Goal: Task Accomplishment & Management: Use online tool/utility

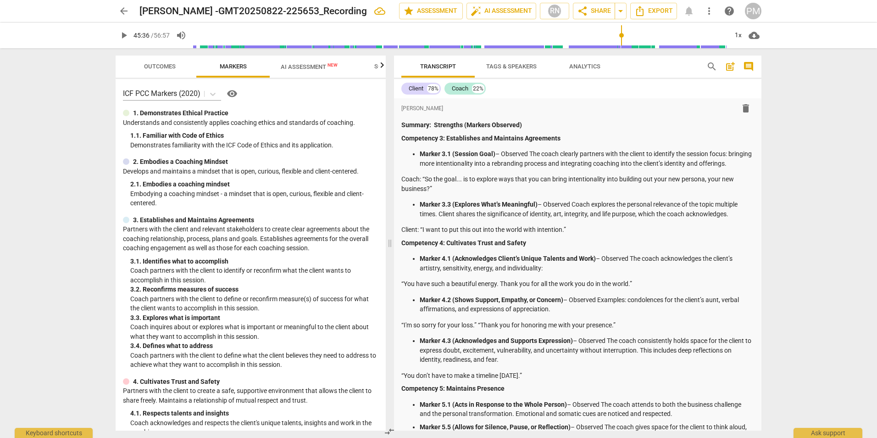
scroll to position [6486, 0]
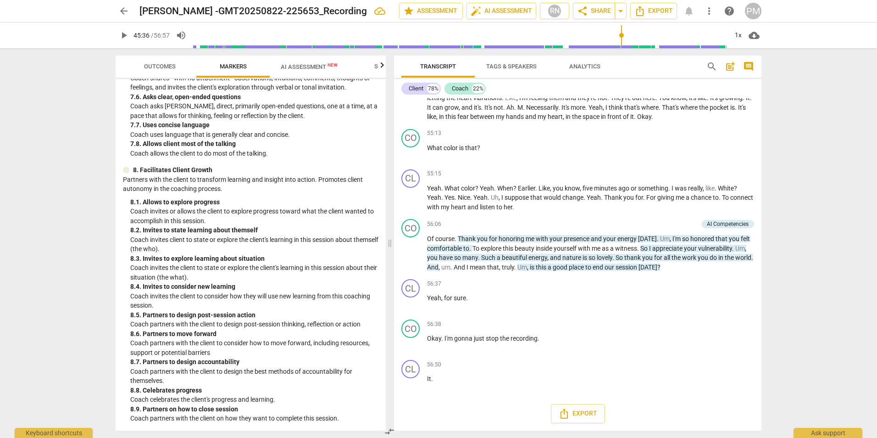
click at [123, 11] on span "arrow_back" at bounding box center [123, 11] width 11 height 11
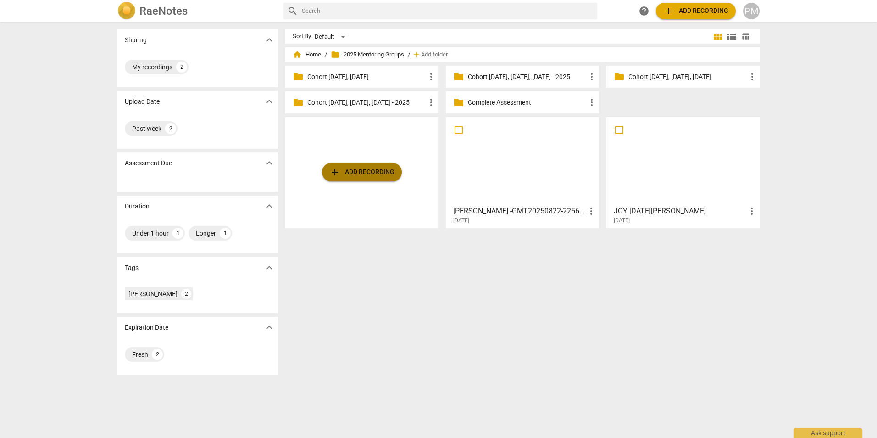
click at [361, 167] on span "add Add recording" at bounding box center [361, 172] width 65 height 11
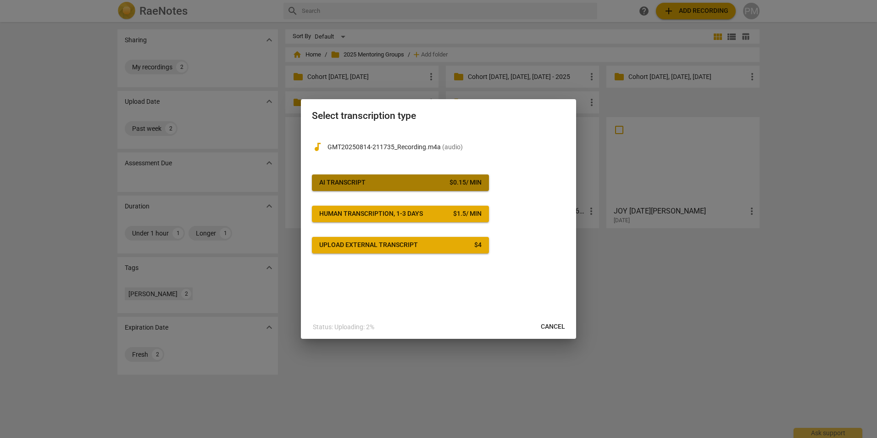
click at [356, 182] on div "AI Transcript" at bounding box center [342, 182] width 46 height 9
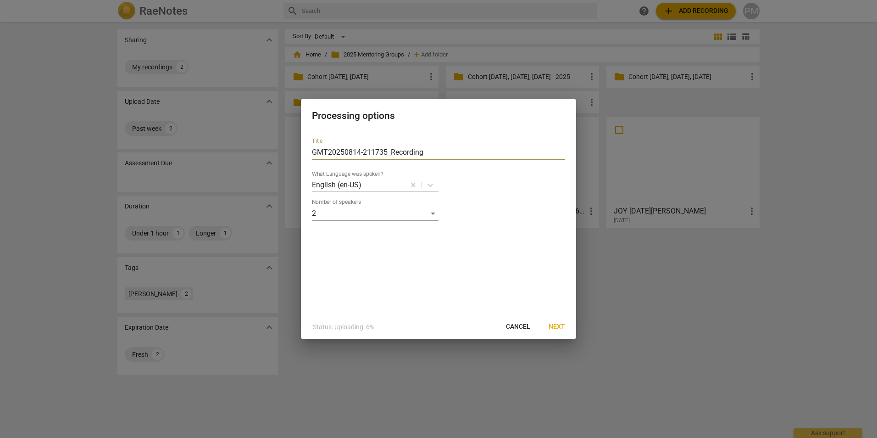
click at [313, 150] on input "GMT20250814-211735_Recording" at bounding box center [438, 152] width 253 height 15
type input "[PERSON_NAME] English_GMT20250814-211735_Recording"
click at [555, 327] on span "Next" at bounding box center [557, 326] width 17 height 9
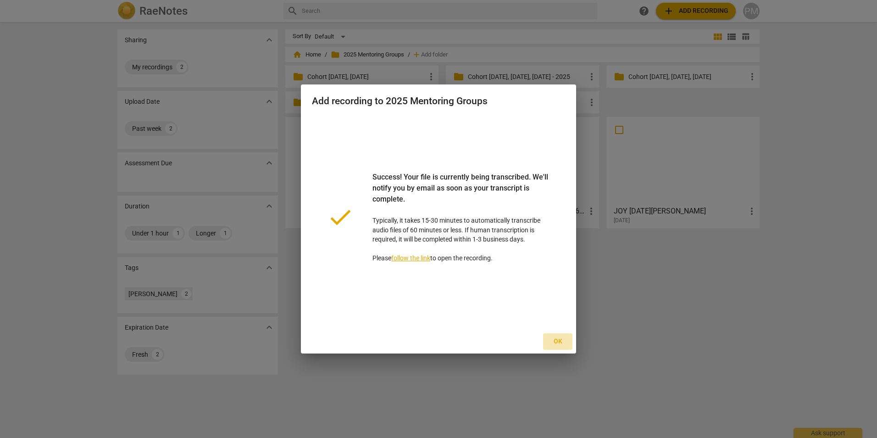
click at [560, 344] on span "Ok" at bounding box center [558, 341] width 15 height 9
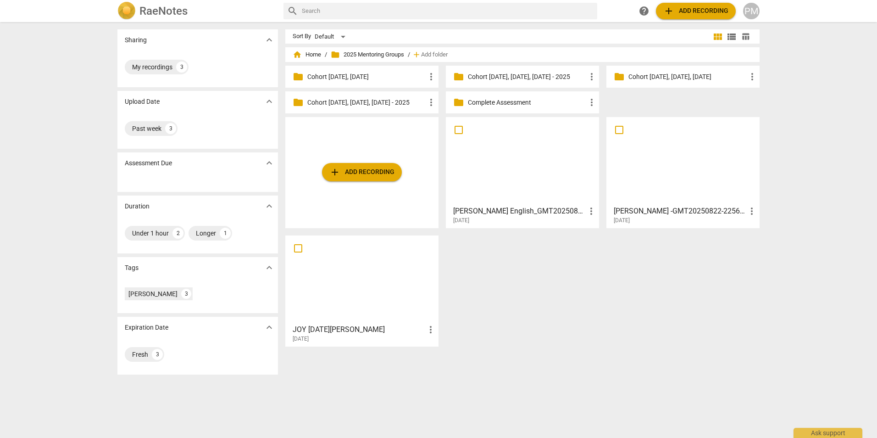
click at [527, 195] on div at bounding box center [522, 160] width 147 height 81
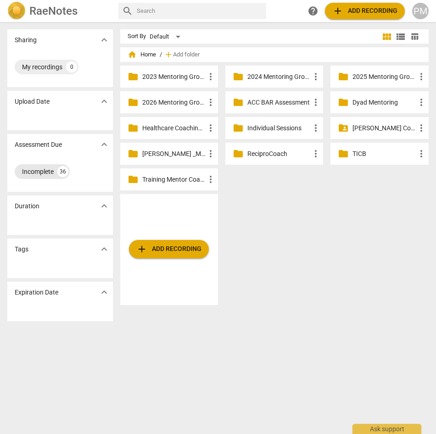
click at [32, 172] on div "Incomplete" at bounding box center [38, 171] width 32 height 9
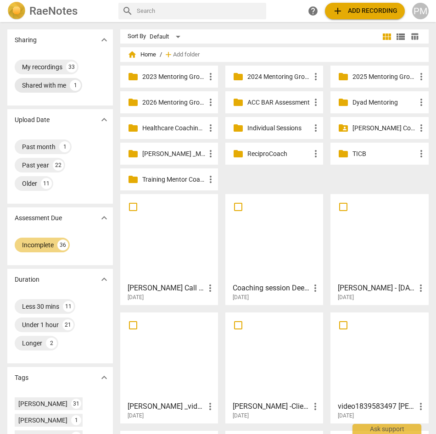
click at [42, 83] on div "Shared with me" at bounding box center [44, 85] width 44 height 9
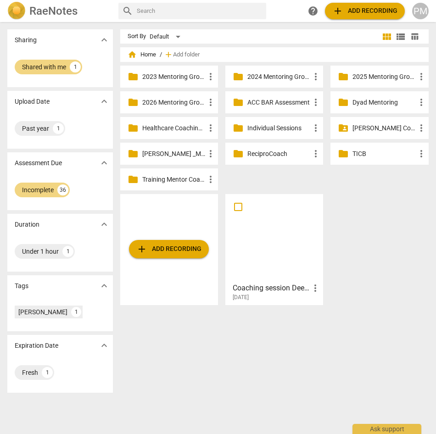
click at [266, 265] on div at bounding box center [273, 237] width 91 height 81
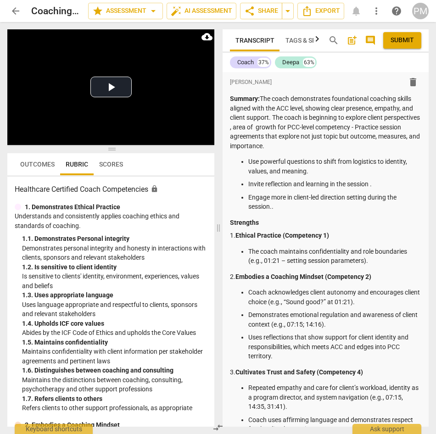
click at [14, 9] on span "arrow_back" at bounding box center [15, 11] width 11 height 11
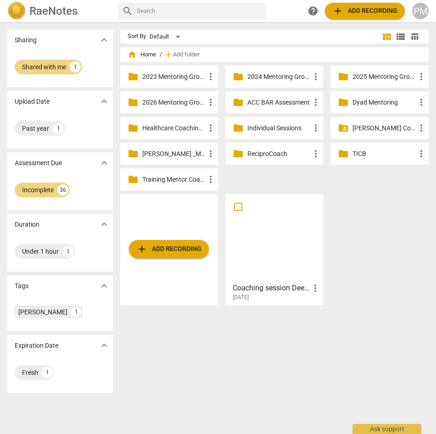
click at [264, 288] on h3 "Coaching session Deepa #1 - 2025_04_18 13_59 EDT - Recording" at bounding box center [271, 288] width 77 height 11
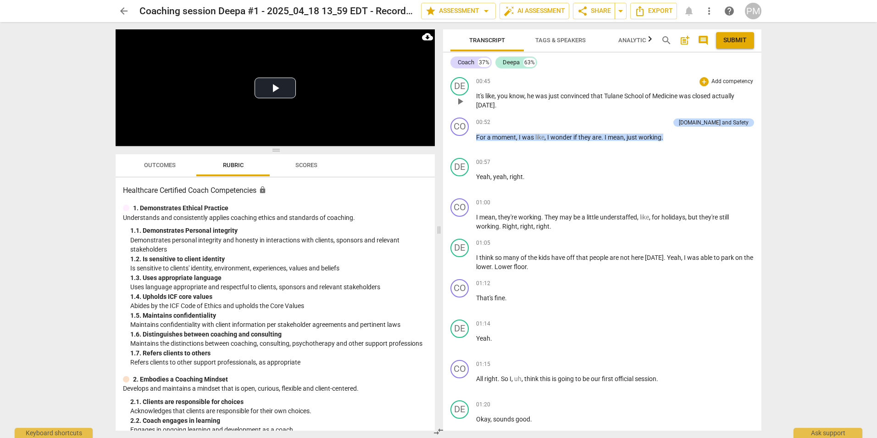
scroll to position [826, 0]
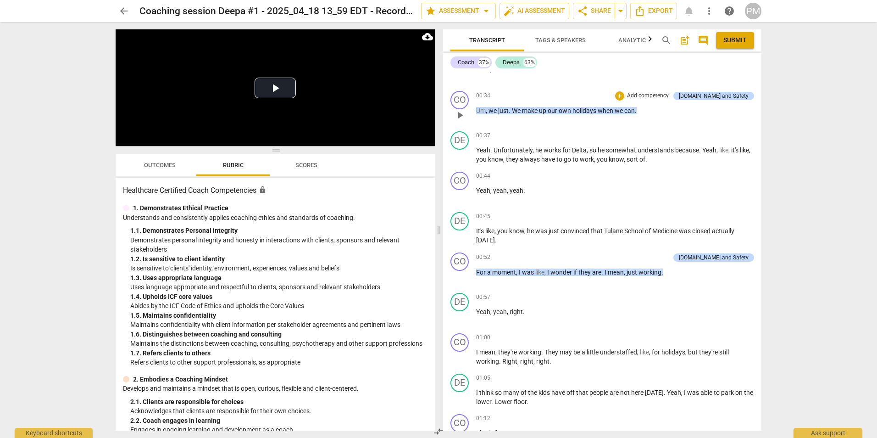
click at [435, 121] on button "play_arrow" at bounding box center [460, 115] width 15 height 15
click at [435, 116] on span "pause" at bounding box center [460, 115] width 11 height 11
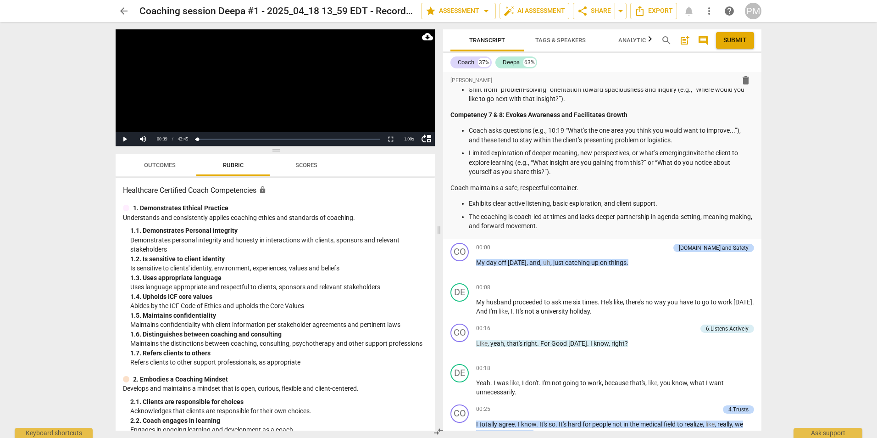
scroll to position [229, 0]
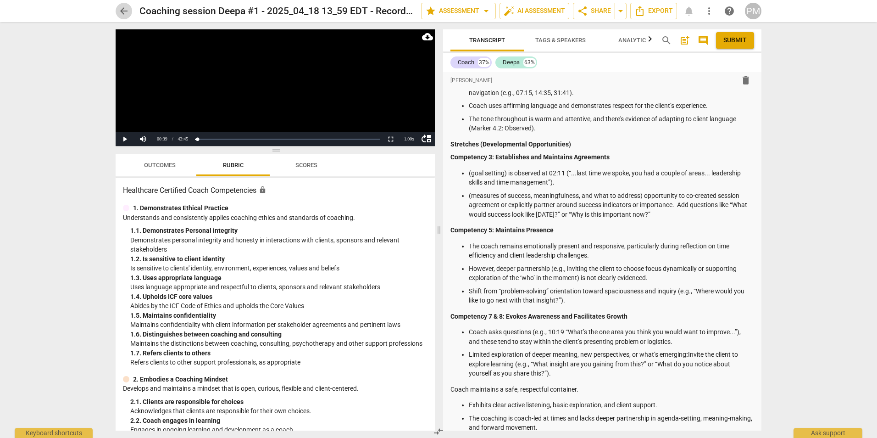
click at [123, 11] on span "arrow_back" at bounding box center [123, 11] width 11 height 11
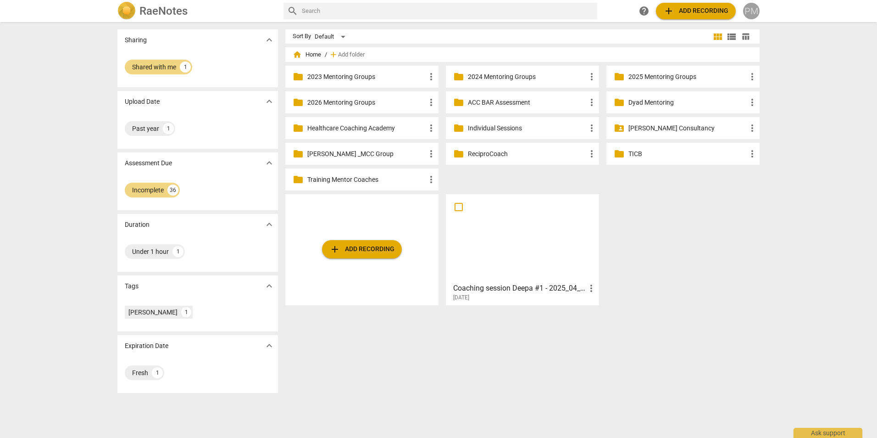
click at [435, 11] on div "PM" at bounding box center [751, 11] width 17 height 17
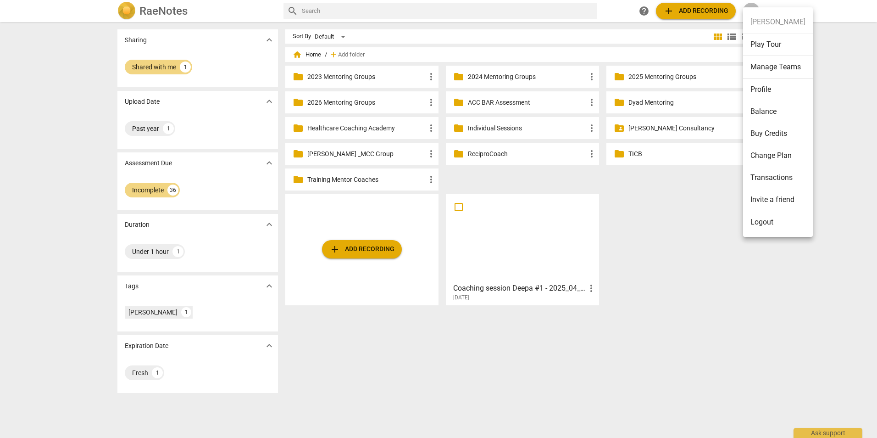
click at [435, 11] on ul "Pauline Melnyk Play Tour Manage Teams Profile Balance Buy Credits Change Plan T…" at bounding box center [778, 121] width 70 height 229
drag, startPoint x: 500, startPoint y: 262, endPoint x: 550, endPoint y: 198, distance: 80.7
click at [435, 198] on div at bounding box center [438, 219] width 877 height 438
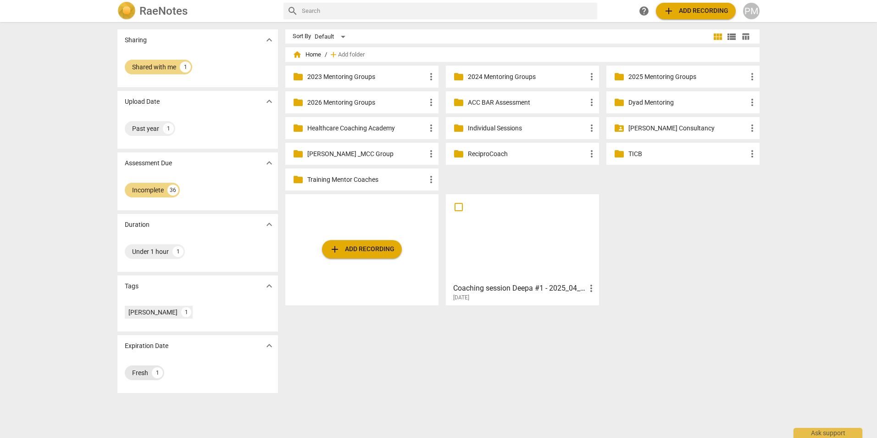
click at [138, 373] on div "Fresh" at bounding box center [140, 372] width 16 height 9
click at [163, 66] on div "Shared with me" at bounding box center [154, 66] width 44 height 9
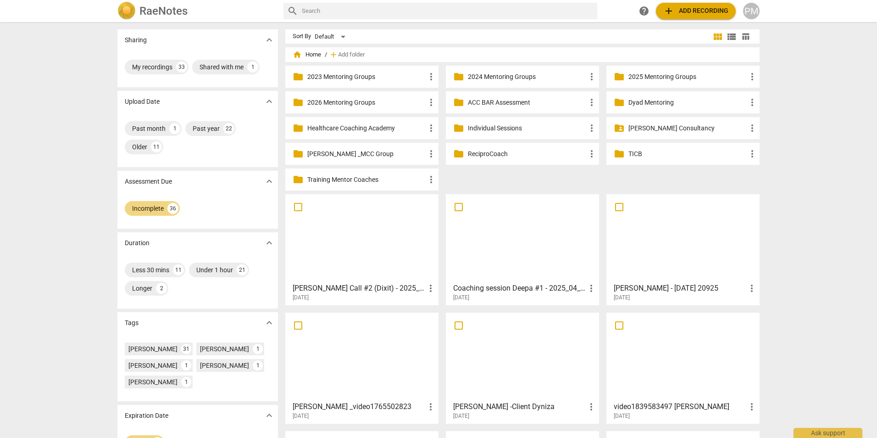
click at [341, 256] on div at bounding box center [362, 237] width 147 height 81
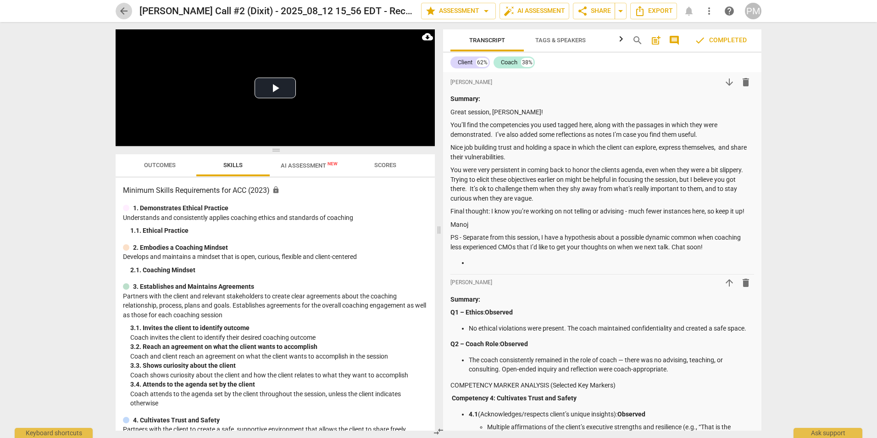
click at [125, 14] on span "arrow_back" at bounding box center [123, 11] width 11 height 11
